Goal: Task Accomplishment & Management: Manage account settings

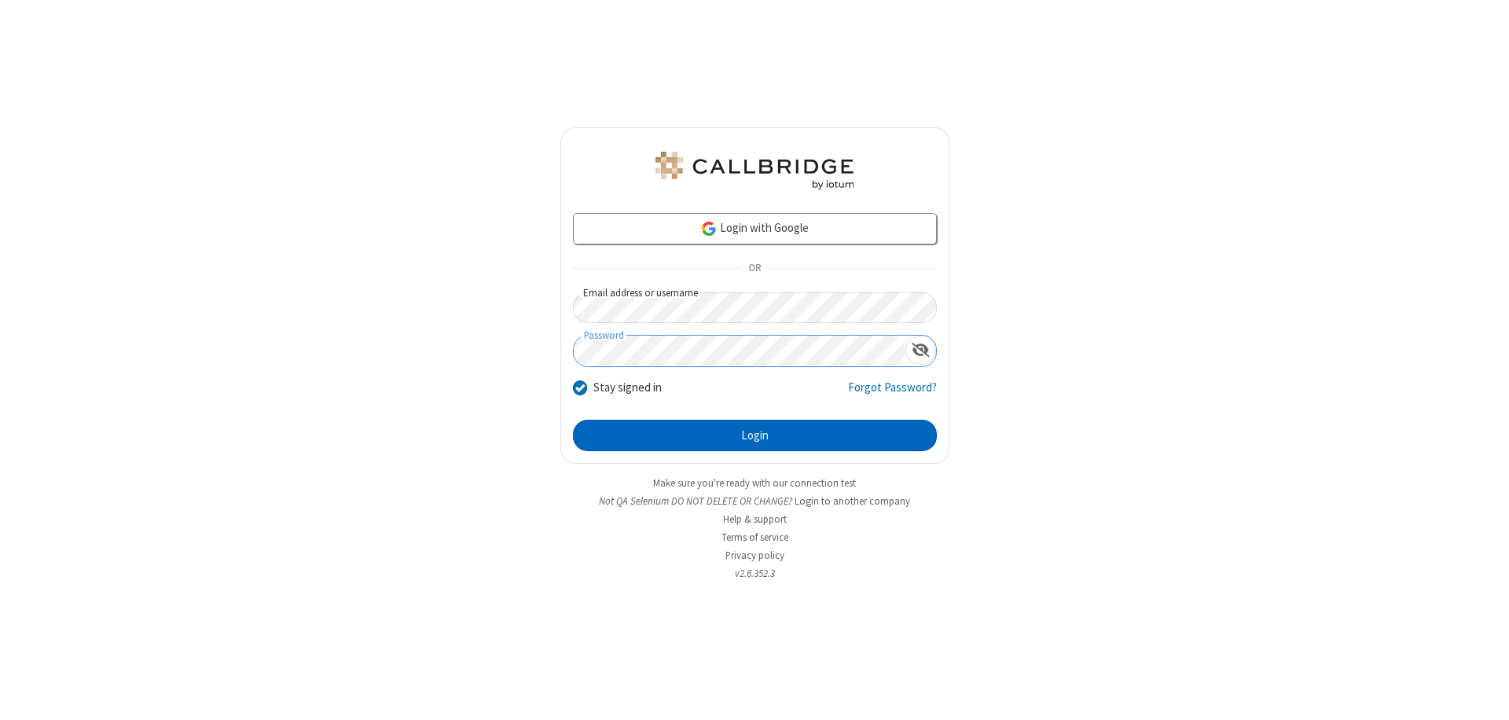
click at [755, 436] on button "Login" at bounding box center [755, 435] width 364 height 31
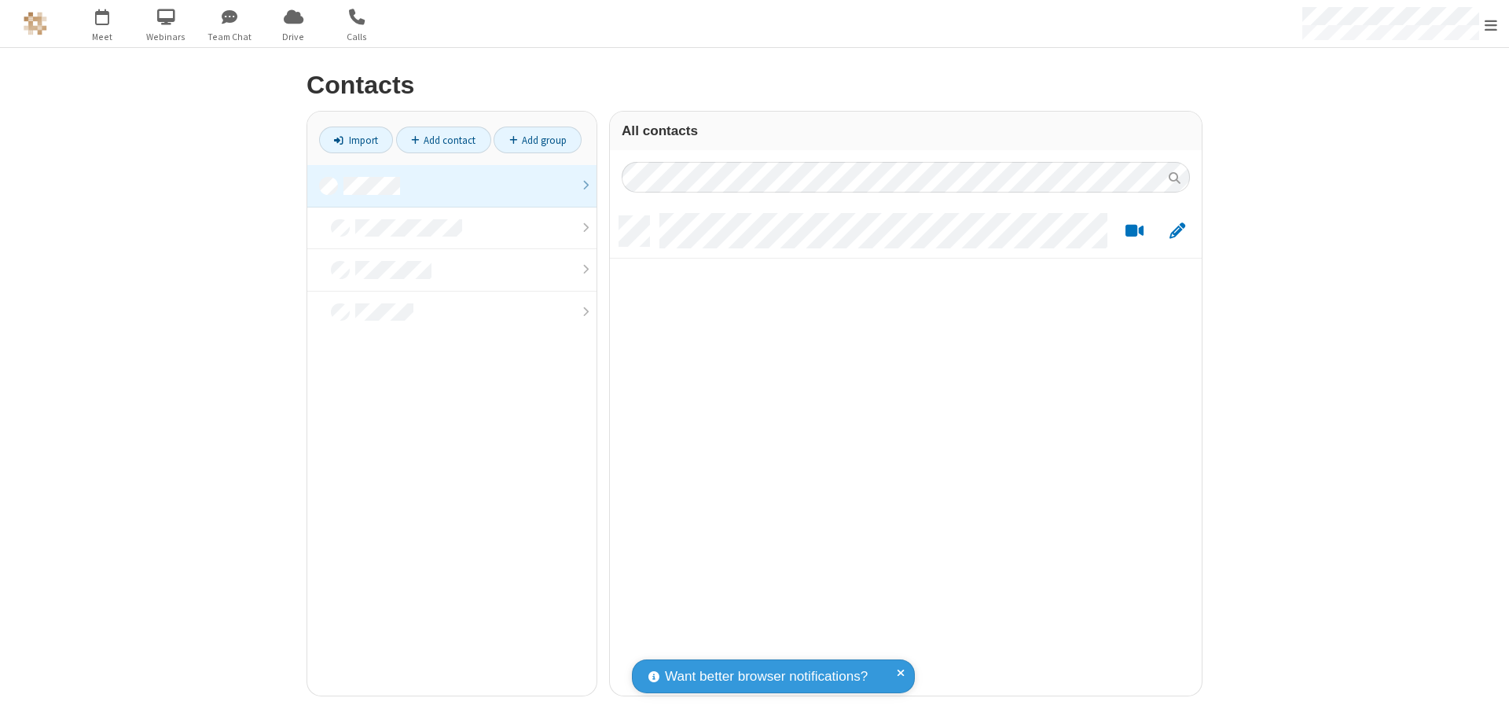
scroll to position [480, 580]
click at [452, 186] on link at bounding box center [451, 186] width 289 height 42
click at [443, 140] on link "Add contact" at bounding box center [443, 140] width 95 height 27
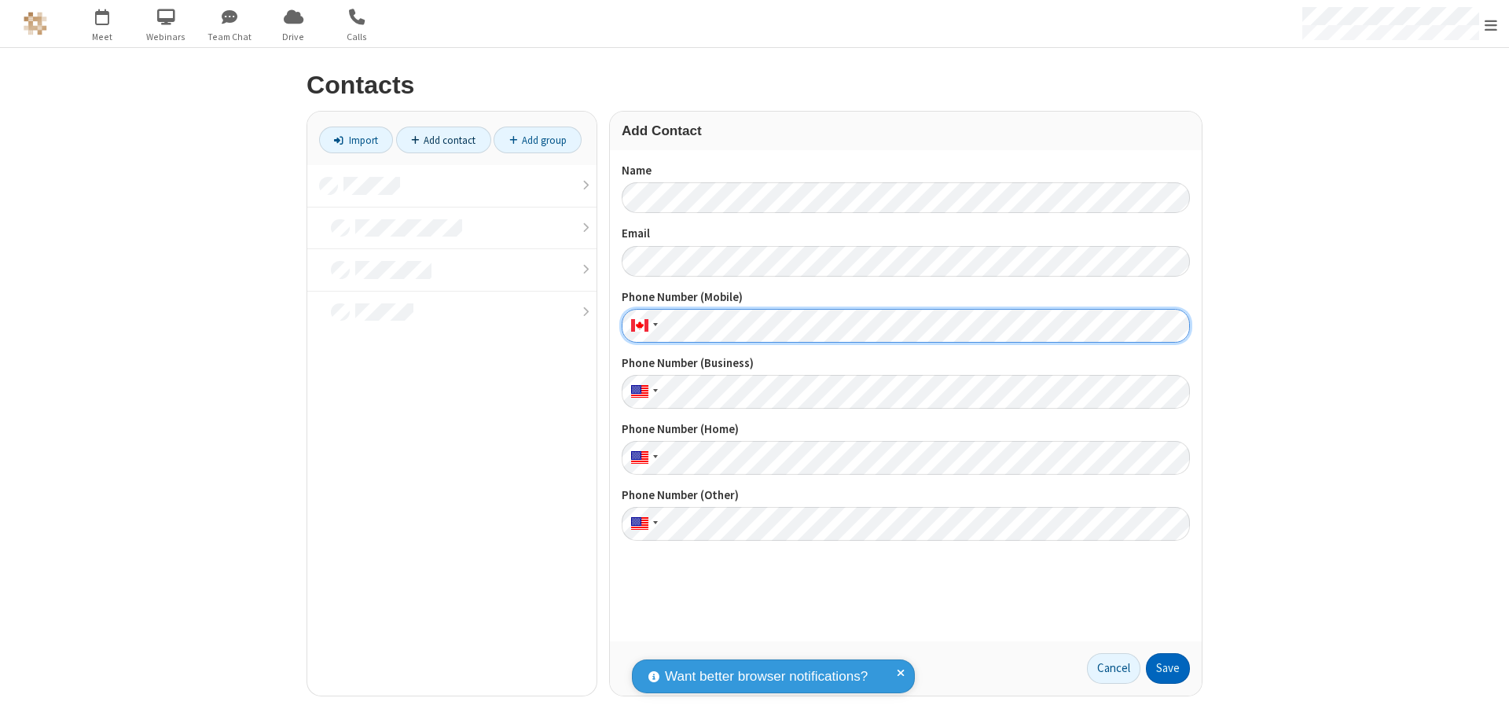
click at [1168, 668] on button "Save" at bounding box center [1168, 668] width 44 height 31
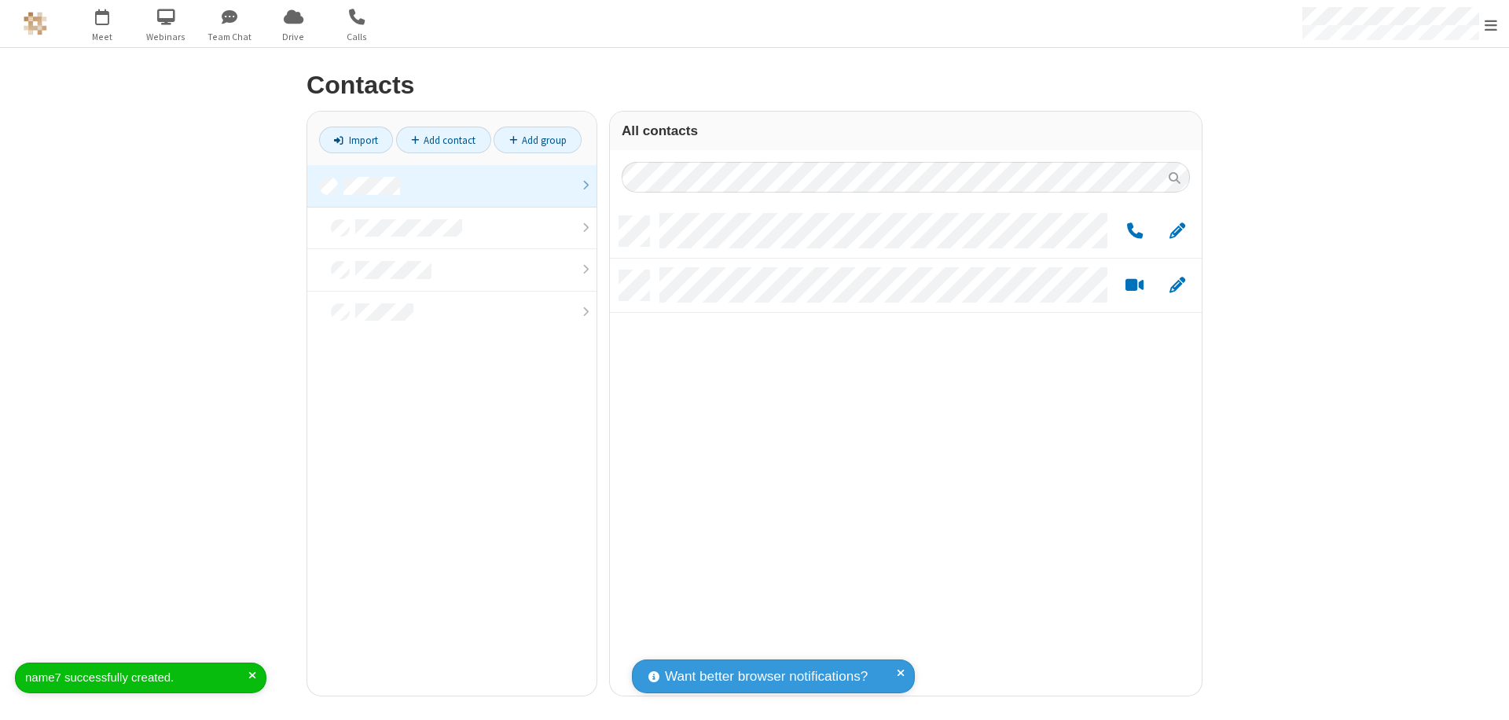
scroll to position [480, 580]
